Goal: Navigation & Orientation: Find specific page/section

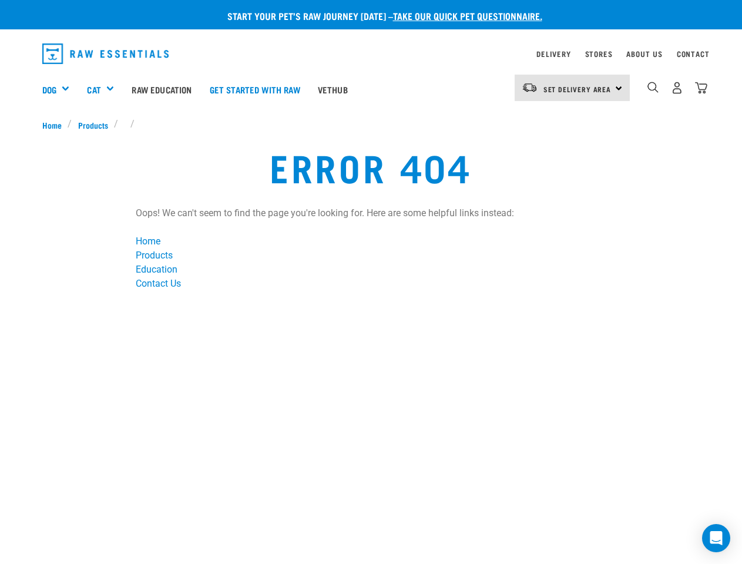
click at [60, 89] on div "Dog" at bounding box center [60, 89] width 36 height 47
click at [106, 89] on div "Cat" at bounding box center [105, 89] width 36 height 47
click at [572, 87] on span "Set Delivery Area" at bounding box center [577, 89] width 68 height 4
click at [652, 87] on img "dropdown navigation" at bounding box center [652, 87] width 11 height 11
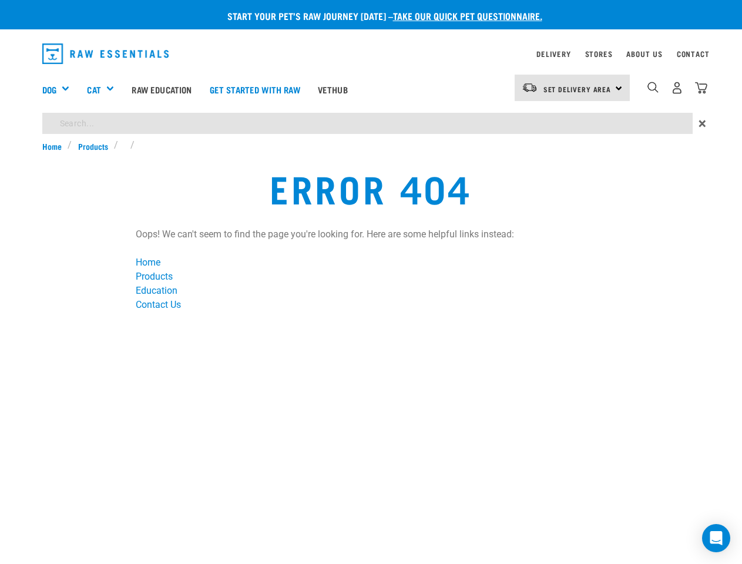
click at [716, 538] on icon "Open Intercom Messenger" at bounding box center [716, 538] width 12 height 14
